Goal: Task Accomplishment & Management: Complete application form

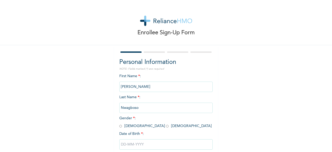
scroll to position [31, 0]
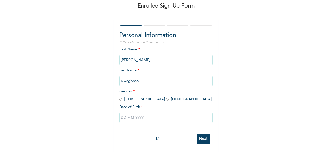
click at [166, 97] on input "radio" at bounding box center [167, 99] width 3 height 5
radio input "true"
click at [131, 117] on input "text" at bounding box center [165, 117] width 93 height 10
select select "8"
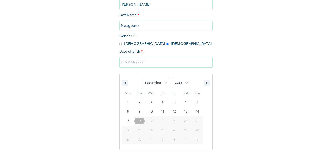
scroll to position [84, 0]
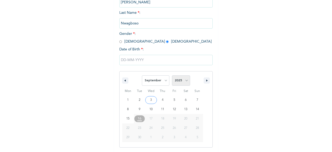
click at [186, 83] on select "2025 2024 2023 2022 2021 2020 2019 2018 2017 2016 2015 2014 2013 2012 2011 2010…" at bounding box center [181, 80] width 18 height 10
select select "1992"
click at [172, 76] on select "2025 2024 2023 2022 2021 2020 2019 2018 2017 2016 2015 2014 2013 2012 2011 2010…" at bounding box center [181, 80] width 18 height 10
click at [163, 83] on select "January February March April May June July August September October November De…" at bounding box center [155, 80] width 27 height 10
select select "10"
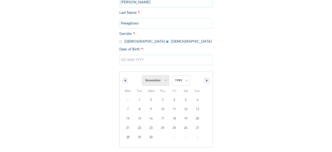
click at [142, 76] on select "January February March April May June July August September October November De…" at bounding box center [155, 80] width 27 height 10
type input "[DATE]"
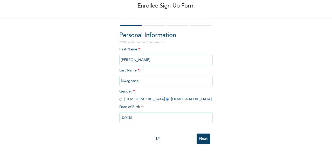
scroll to position [31, 0]
click at [203, 134] on input "Next" at bounding box center [202, 138] width 13 height 11
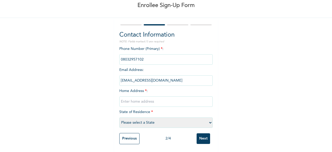
click at [165, 99] on input "text" at bounding box center [165, 101] width 93 height 10
type input "[STREET_ADDRESS]"
click at [166, 117] on select "Please select a State [PERSON_NAME] (FCT) [PERSON_NAME] Ibom [GEOGRAPHIC_DATA] …" at bounding box center [165, 122] width 93 height 10
select select "33"
click at [119, 117] on select "Please select a State [PERSON_NAME] (FCT) [PERSON_NAME] Ibom [GEOGRAPHIC_DATA] …" at bounding box center [165, 122] width 93 height 10
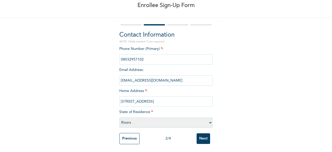
click at [201, 137] on input "Next" at bounding box center [202, 138] width 13 height 11
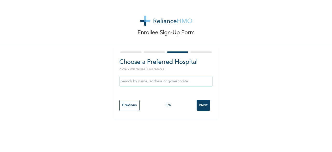
scroll to position [0, 0]
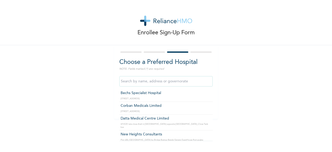
click at [185, 83] on input "text" at bounding box center [165, 81] width 93 height 10
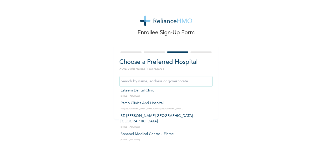
scroll to position [95, 0]
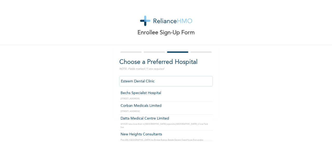
click at [156, 82] on input "Esteem Dental Clinic" at bounding box center [165, 81] width 93 height 10
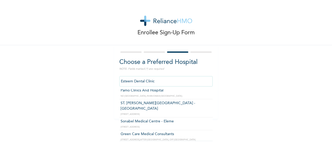
scroll to position [108, 0]
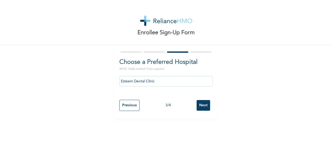
click at [158, 86] on div "Esteem Dental Clinic" at bounding box center [165, 81] width 93 height 16
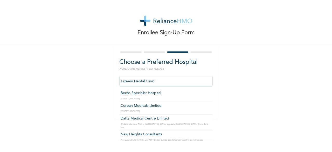
click at [160, 83] on input "Esteem Dental Clinic" at bounding box center [165, 81] width 93 height 10
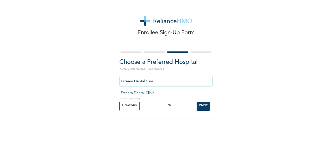
scroll to position [0, 0]
type input "E"
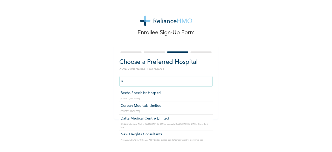
type input "r"
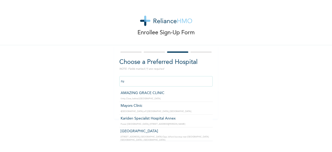
type input "r"
type input "o"
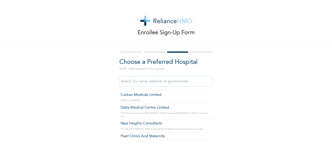
scroll to position [10, 0]
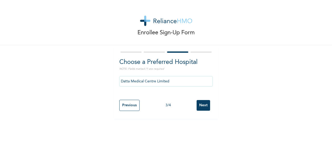
click at [165, 81] on input "Datta Medical Centre Limited" at bounding box center [165, 81] width 93 height 10
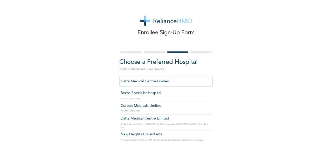
click at [165, 81] on input "Datta Medical Centre Limited" at bounding box center [165, 81] width 93 height 10
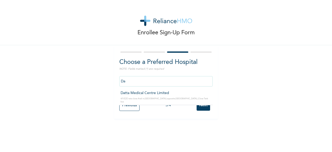
type input "D"
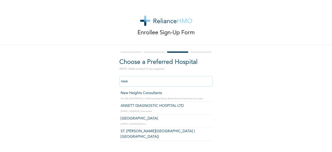
type input "New Heights Consultants"
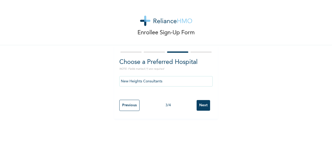
click at [203, 103] on input "Next" at bounding box center [202, 105] width 13 height 11
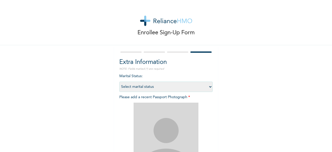
click at [180, 85] on select "Select marital status [DEMOGRAPHIC_DATA] Married [DEMOGRAPHIC_DATA] Widow/[DEMO…" at bounding box center [165, 86] width 93 height 10
select select "2"
click at [119, 81] on select "Select marital status [DEMOGRAPHIC_DATA] Married [DEMOGRAPHIC_DATA] Widow/[DEMO…" at bounding box center [165, 86] width 93 height 10
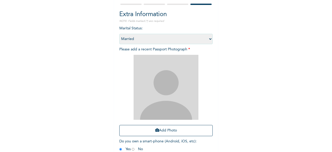
scroll to position [76, 0]
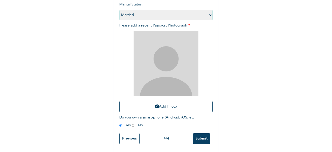
click at [162, 10] on select "Select marital status [DEMOGRAPHIC_DATA] Married [DEMOGRAPHIC_DATA] Widow/[DEMO…" at bounding box center [165, 15] width 93 height 10
click at [164, 43] on img at bounding box center [165, 63] width 65 height 65
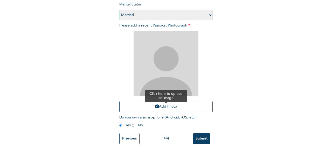
click at [156, 104] on icon "button" at bounding box center [157, 106] width 4 height 4
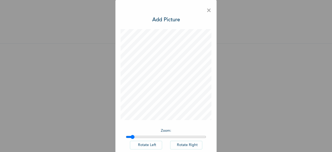
drag, startPoint x: 126, startPoint y: 136, endPoint x: 130, endPoint y: 136, distance: 4.1
click at [130, 136] on input "range" at bounding box center [166, 136] width 80 height 4
click at [131, 137] on input "range" at bounding box center [166, 136] width 80 height 4
drag, startPoint x: 131, startPoint y: 137, endPoint x: 118, endPoint y: 140, distance: 12.9
type input "1"
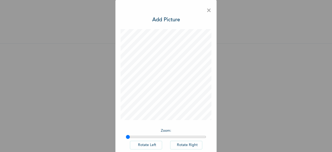
click at [126, 139] on input "range" at bounding box center [166, 136] width 80 height 4
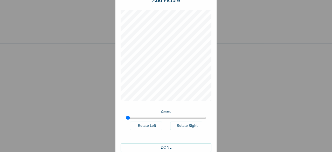
click at [163, 146] on button "DONE" at bounding box center [165, 147] width 91 height 9
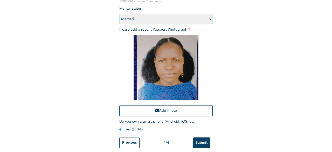
scroll to position [76, 0]
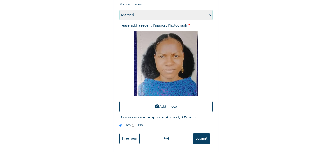
click at [201, 137] on input "Submit" at bounding box center [201, 138] width 17 height 11
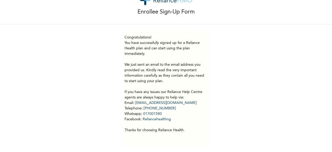
scroll to position [0, 0]
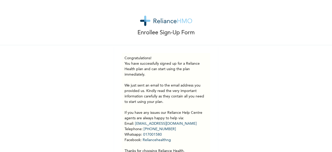
click at [106, 3] on div "Enrollee Sign-Up Form" at bounding box center [166, 22] width 332 height 45
